Goal: Transaction & Acquisition: Subscribe to service/newsletter

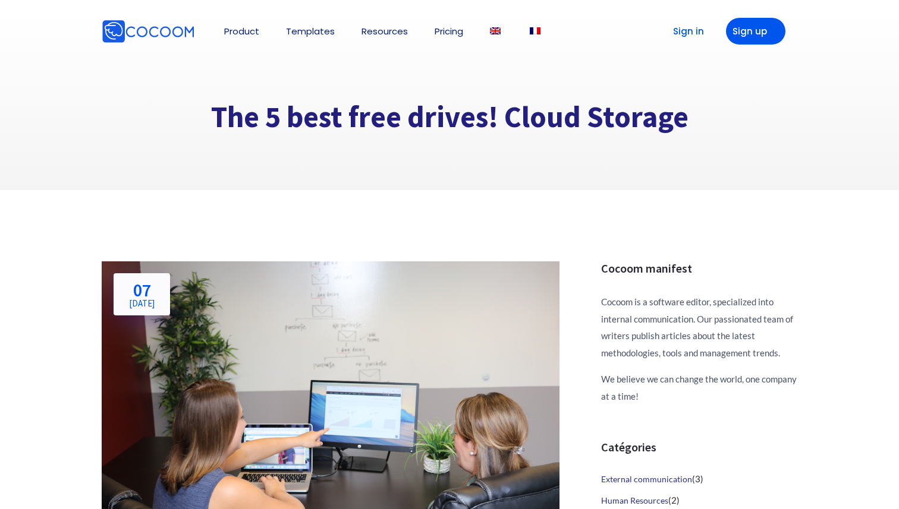
click at [741, 27] on link "Sign up" at bounding box center [755, 31] width 59 height 27
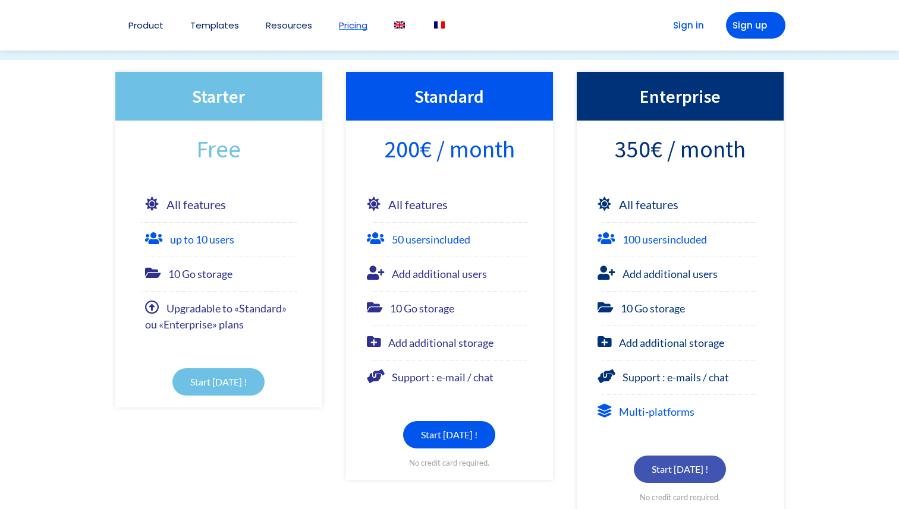
scroll to position [227, 0]
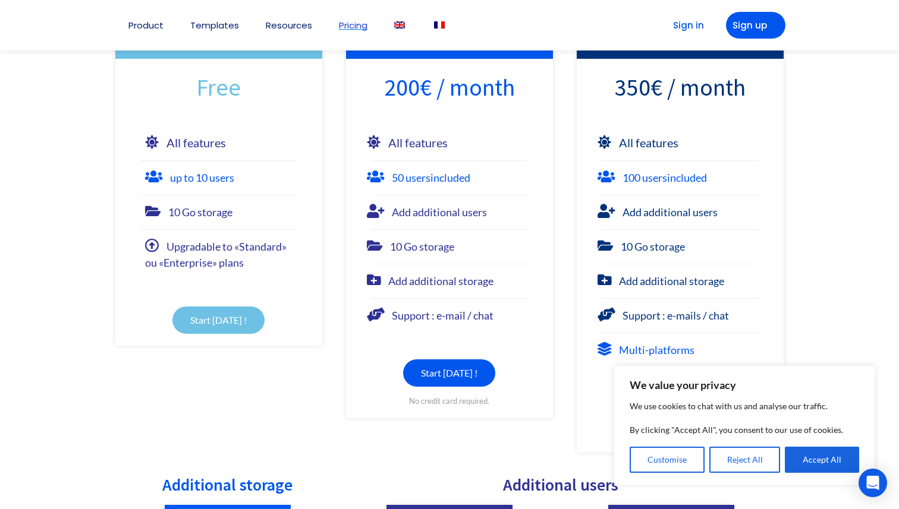
click at [196, 315] on link "Start [DATE] !" at bounding box center [218, 320] width 92 height 27
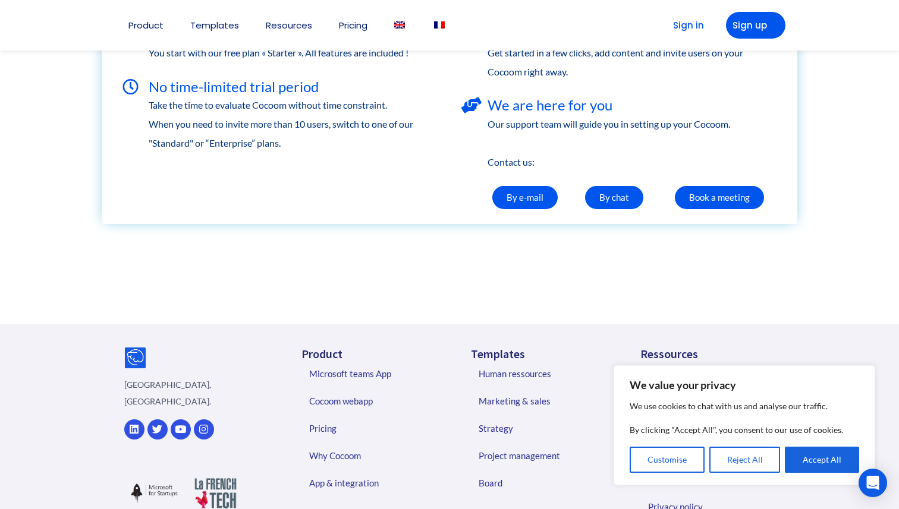
scroll to position [395, 0]
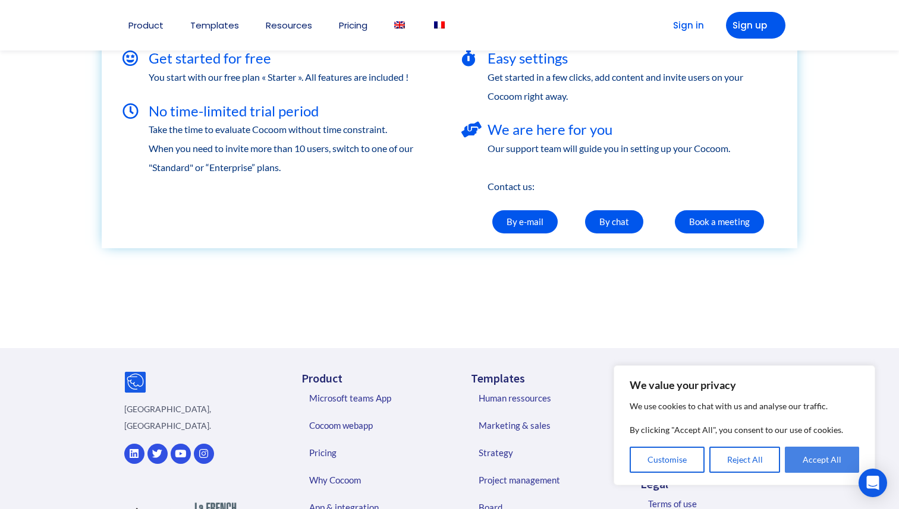
click at [802, 458] on button "Accept All" at bounding box center [822, 460] width 74 height 26
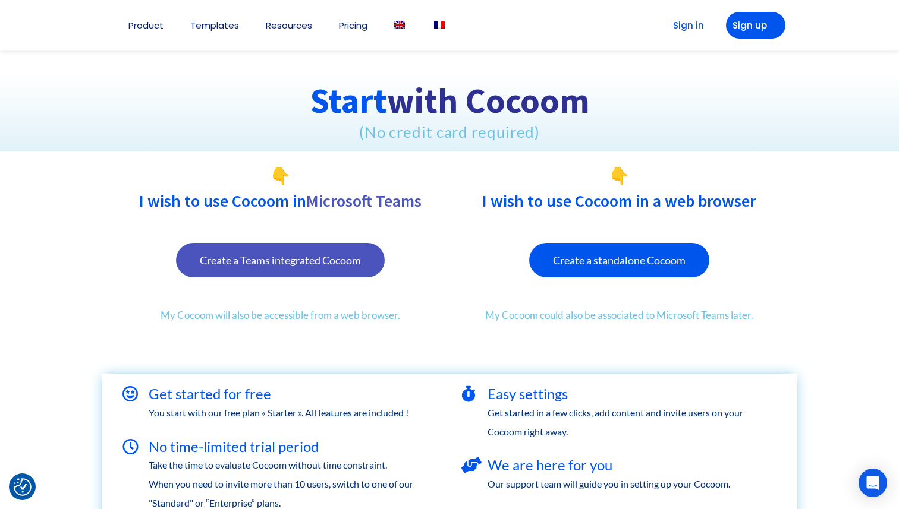
scroll to position [67, 0]
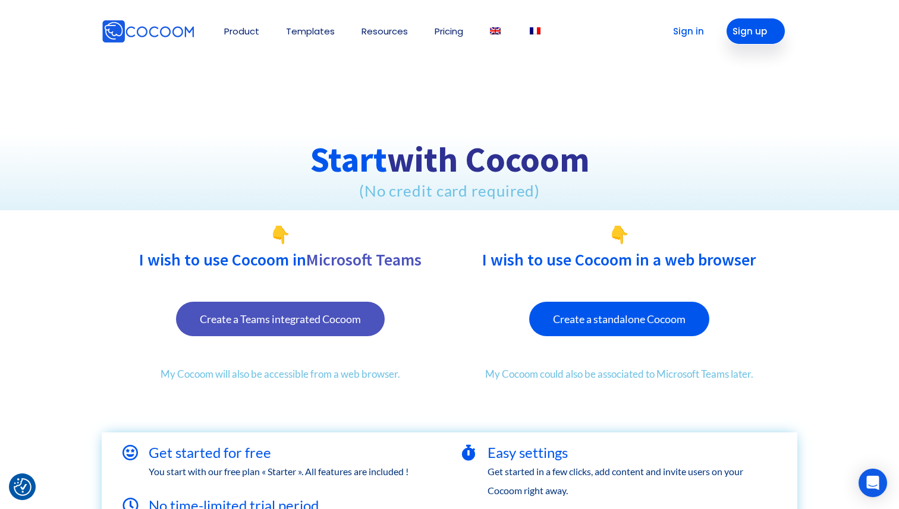
click at [755, 34] on link "Sign up" at bounding box center [755, 31] width 59 height 27
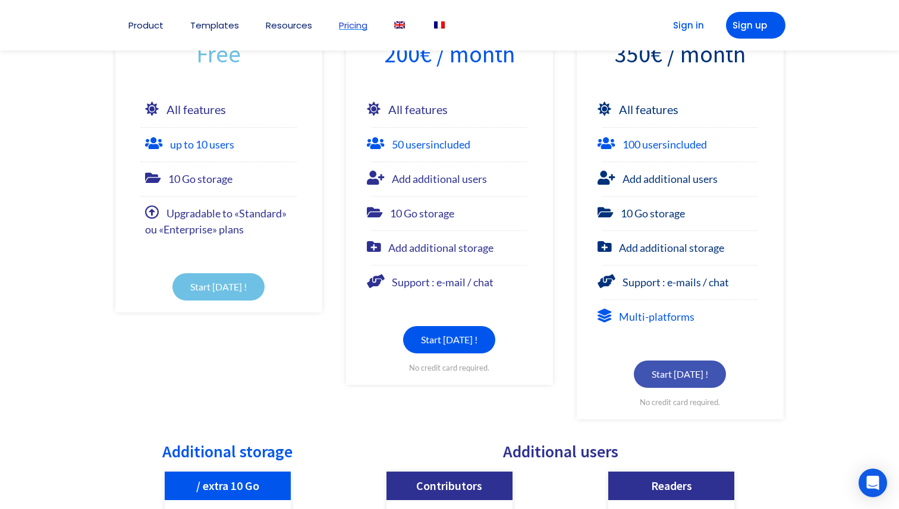
scroll to position [323, 0]
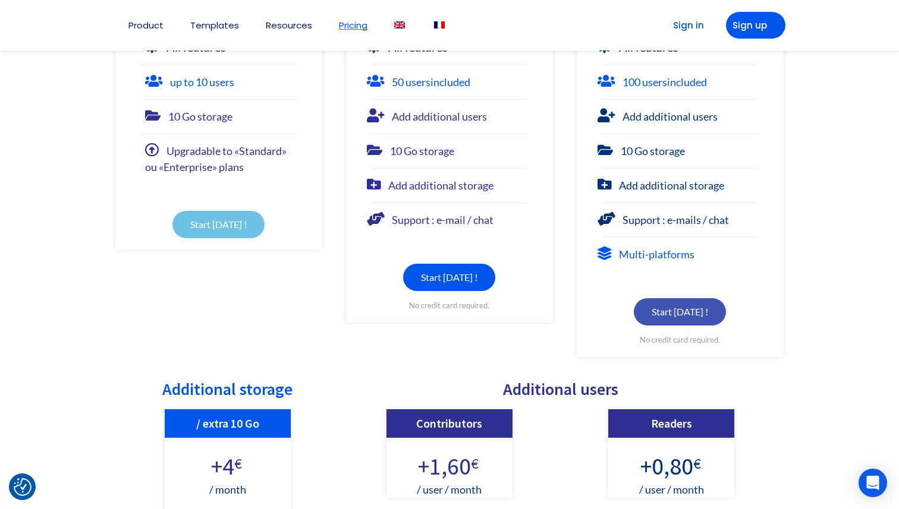
click at [215, 229] on link "Start today !" at bounding box center [218, 224] width 92 height 27
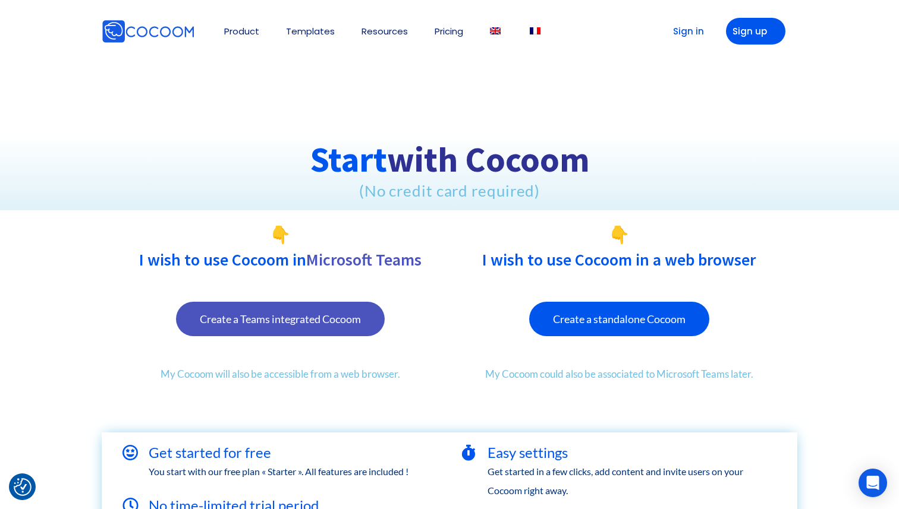
click at [554, 319] on span "Create a standalone Cocoom" at bounding box center [619, 319] width 133 height 11
